Goal: Task Accomplishment & Management: Use online tool/utility

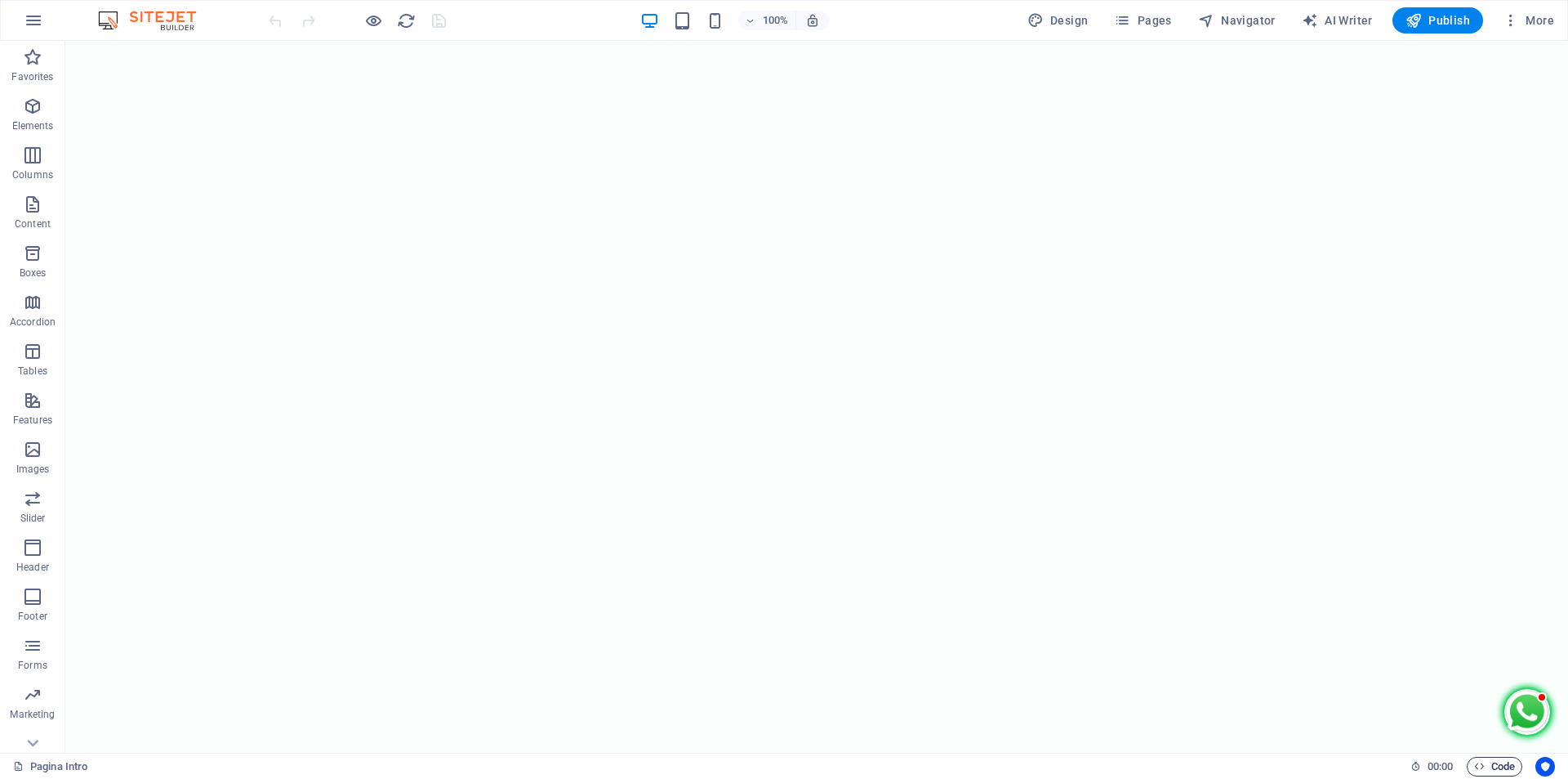
click at [1494, 763] on span "Code" at bounding box center [1495, 766] width 41 height 19
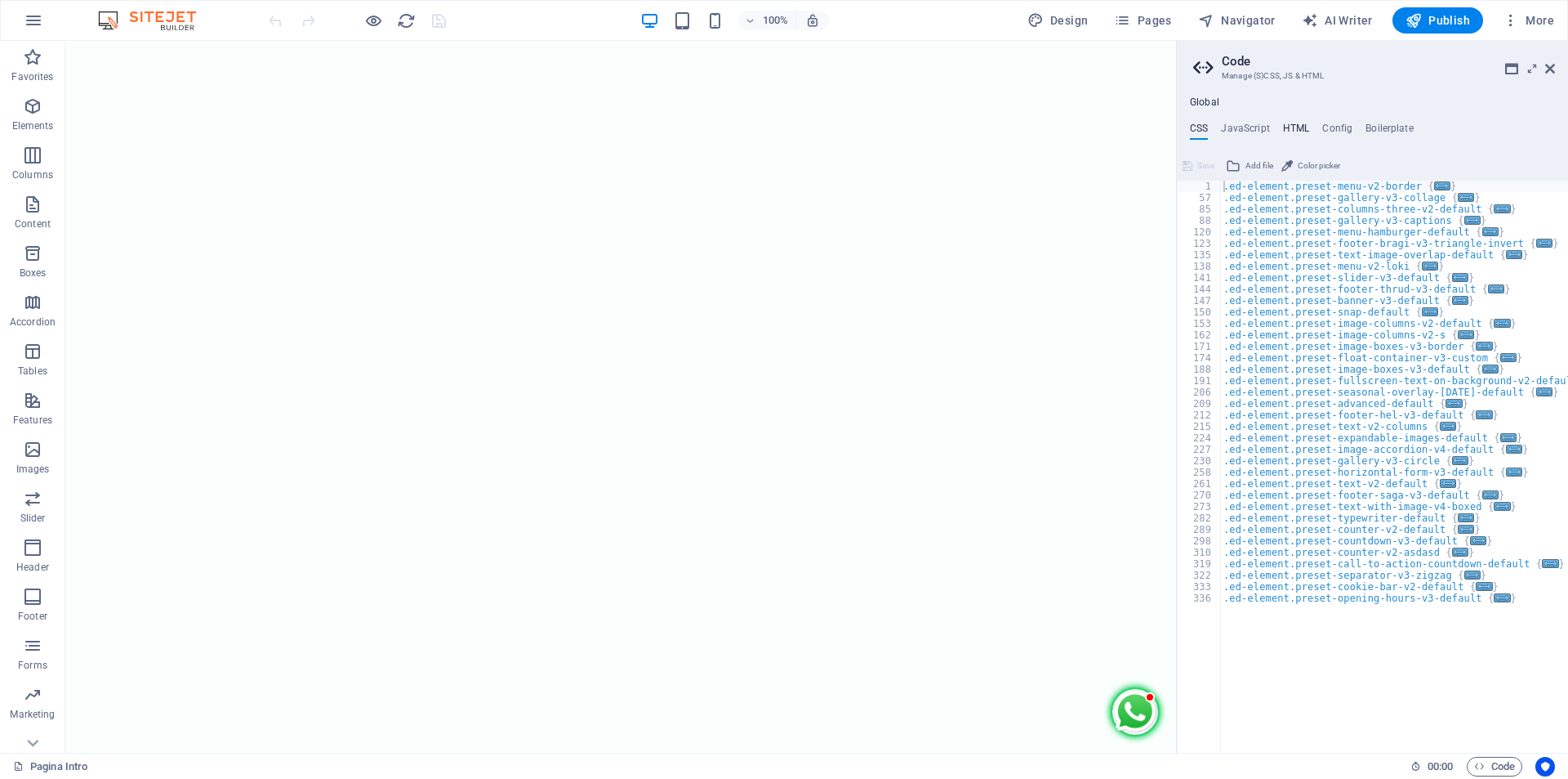
click at [1296, 125] on h4 "HTML" at bounding box center [1297, 131] width 27 height 18
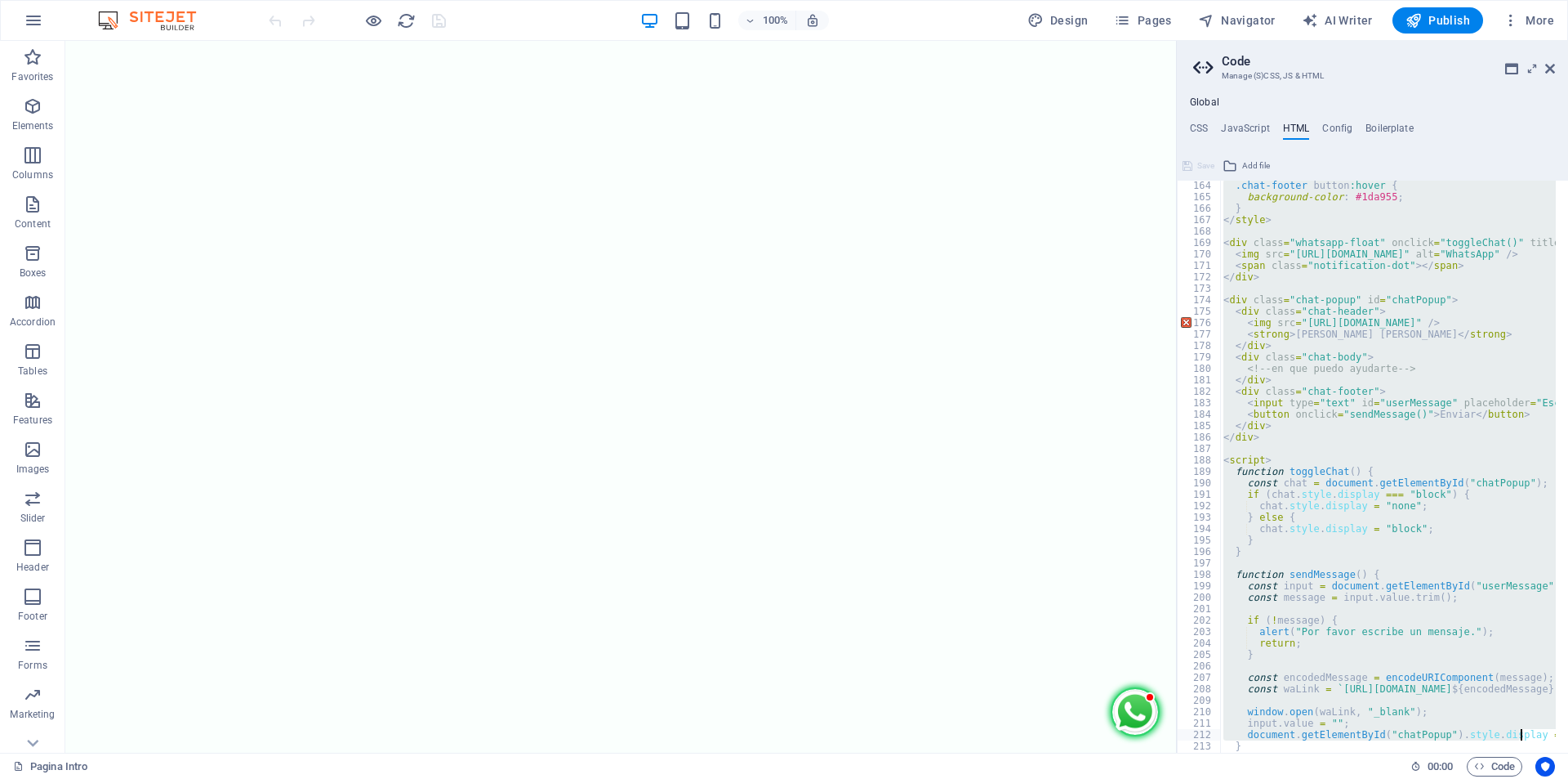
scroll to position [1900, 0]
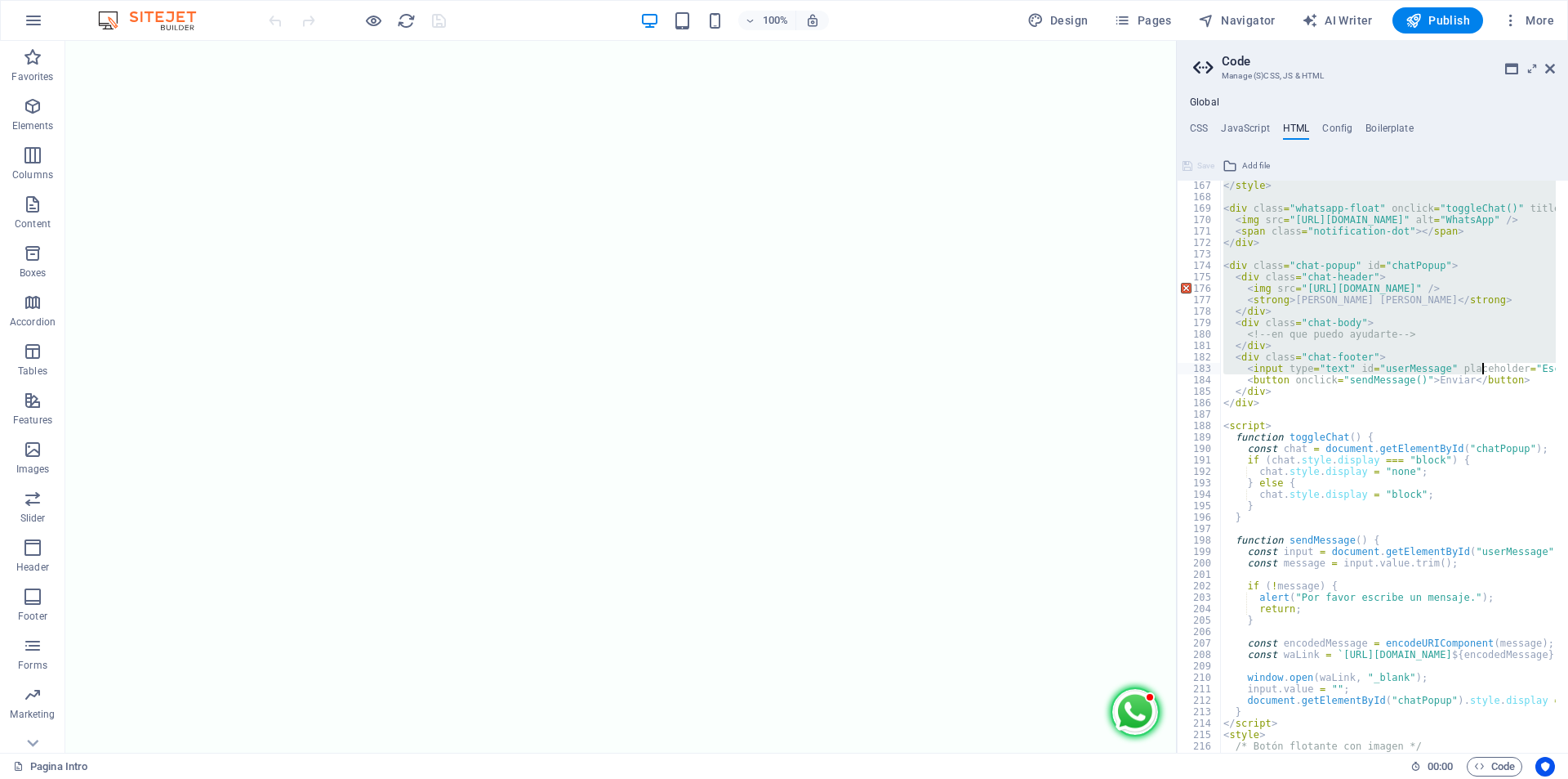
drag, startPoint x: 1216, startPoint y: 188, endPoint x: 1485, endPoint y: 368, distance: 323.7
click at [1371, 316] on div "</ style > < div class = "whatsapp-float" onclick = "toggleChat()" title = "Abr…" at bounding box center [1389, 466] width 336 height 572
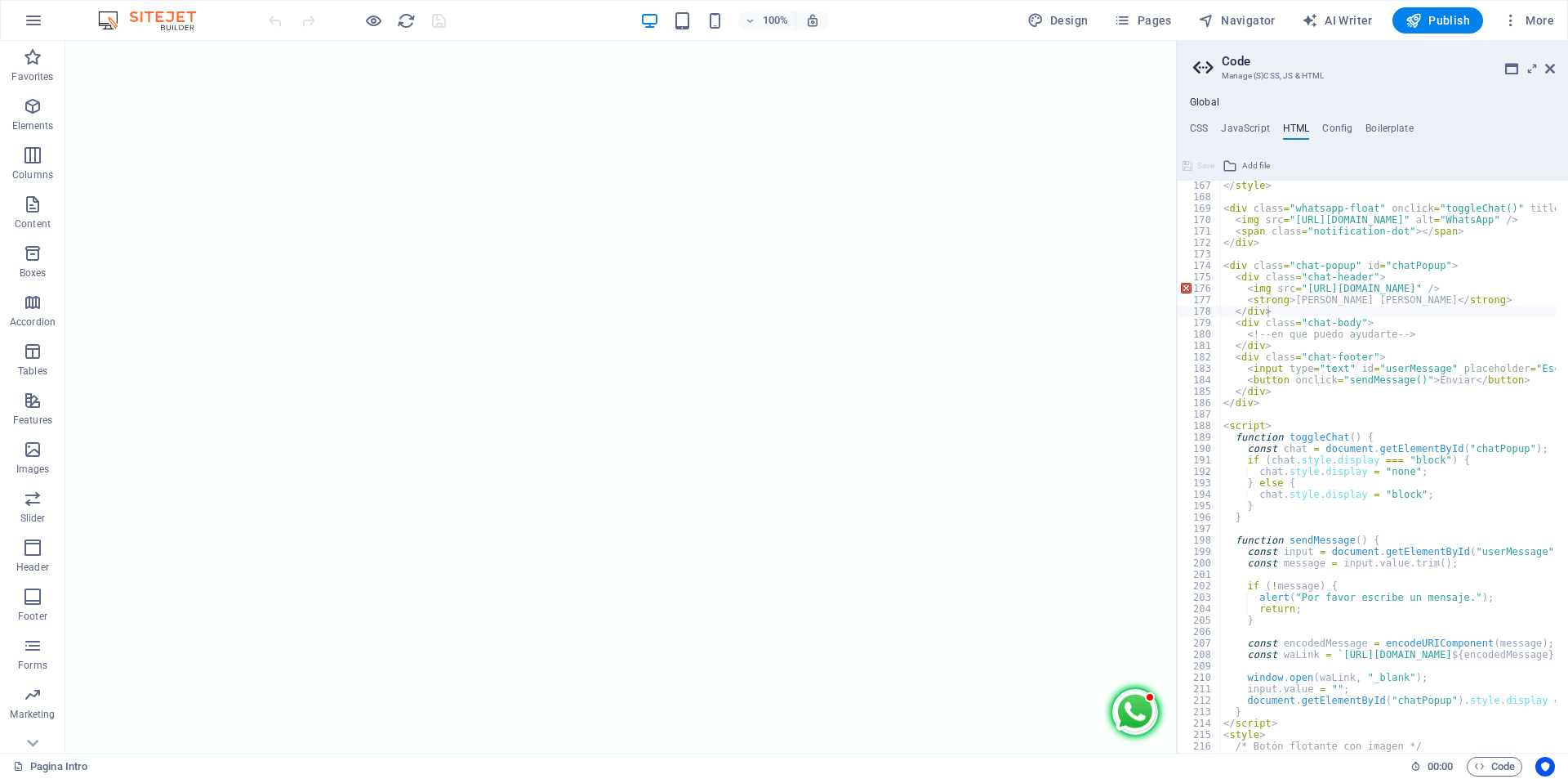
click at [1130, 696] on img at bounding box center [685, 437] width 1111 height 711
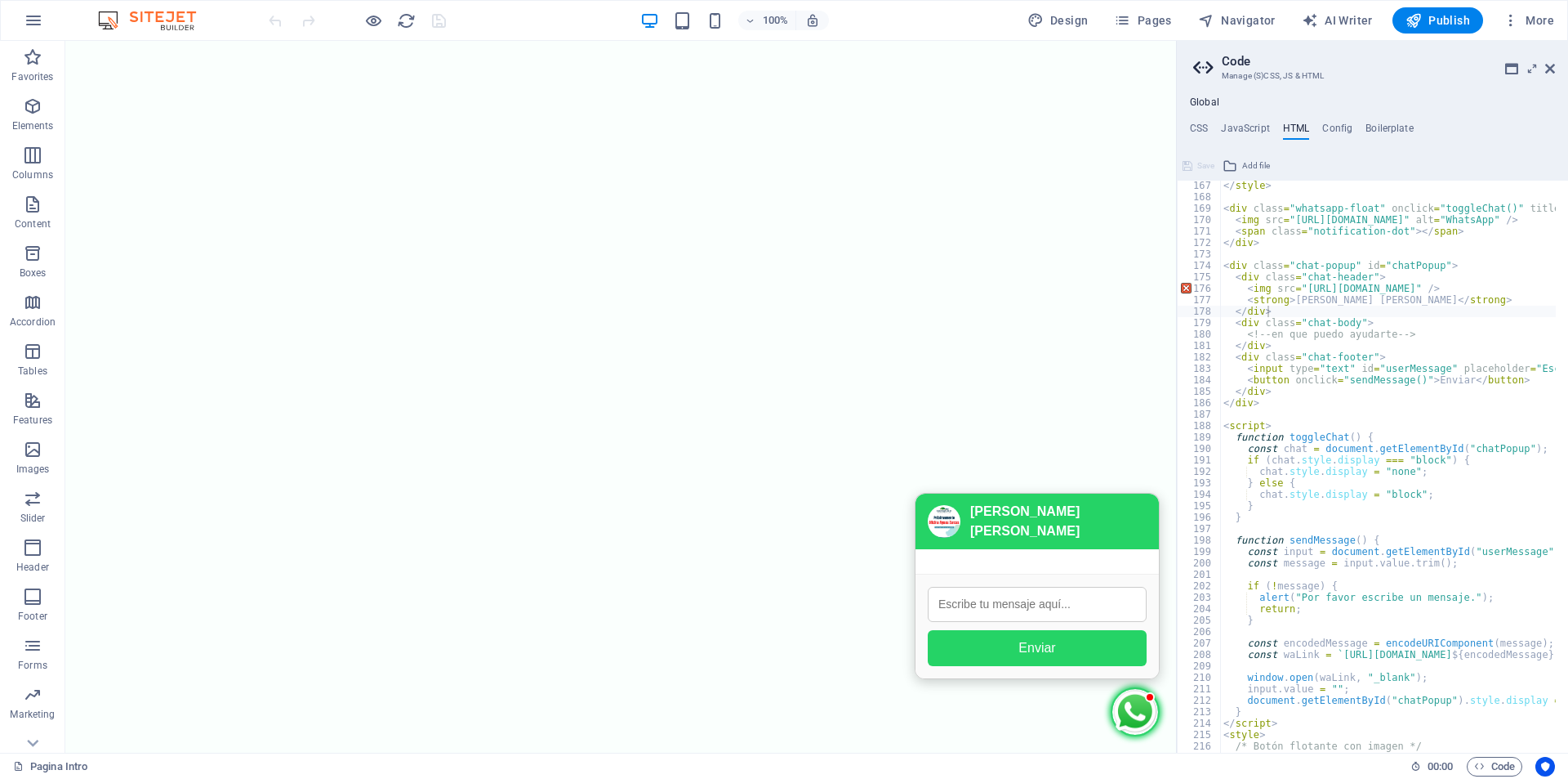
click at [1131, 700] on img at bounding box center [685, 437] width 1111 height 711
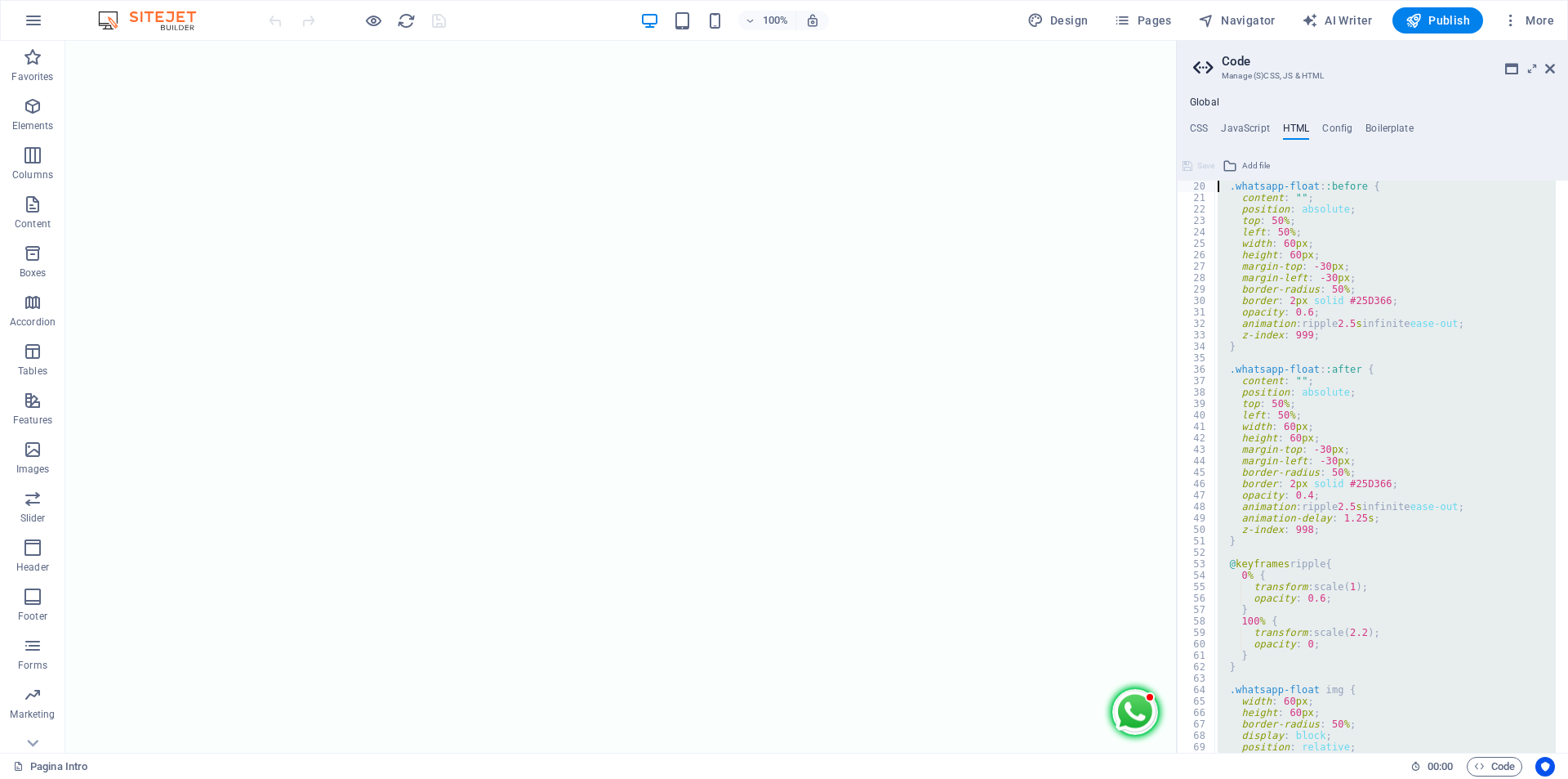
scroll to position [0, 0]
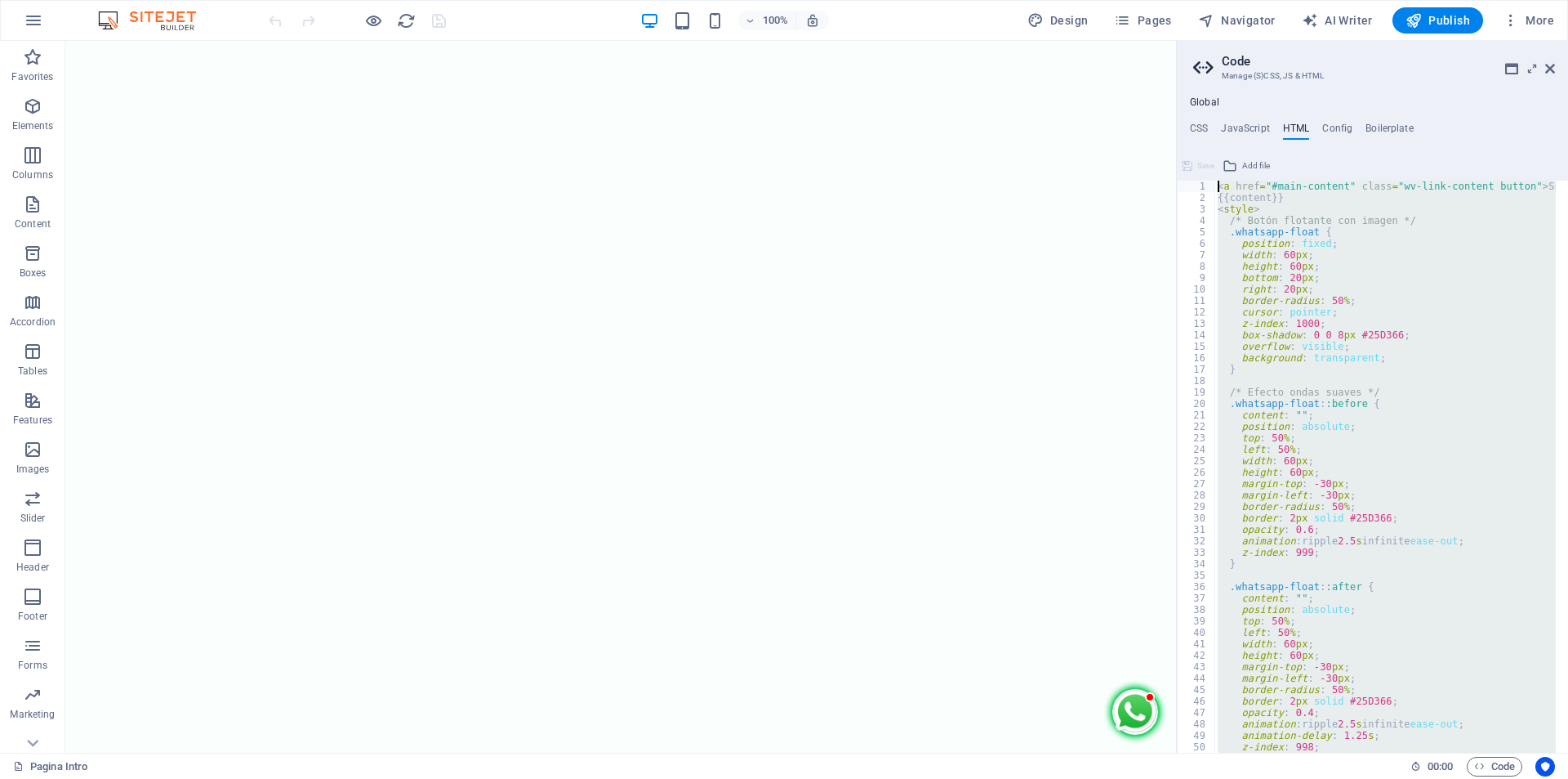
drag, startPoint x: 1285, startPoint y: 649, endPoint x: 1041, endPoint y: -71, distance: 760.2
click at [1041, 0] on html "Seguros [PERSON_NAME] Pagina Intro Favorites Elements Columns Content Boxes Acc…" at bounding box center [784, 389] width 1568 height 779
type textarea "<a href="#main-content" class="wv-link-content button">Skip to main content</a>…"
